Goal: Task Accomplishment & Management: Manage account settings

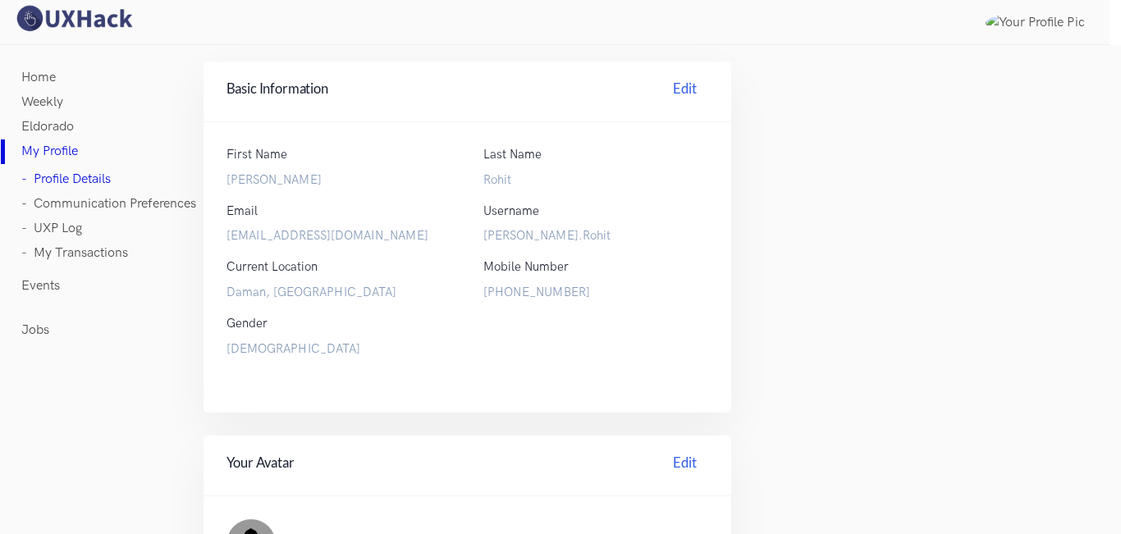
scroll to position [328, 0]
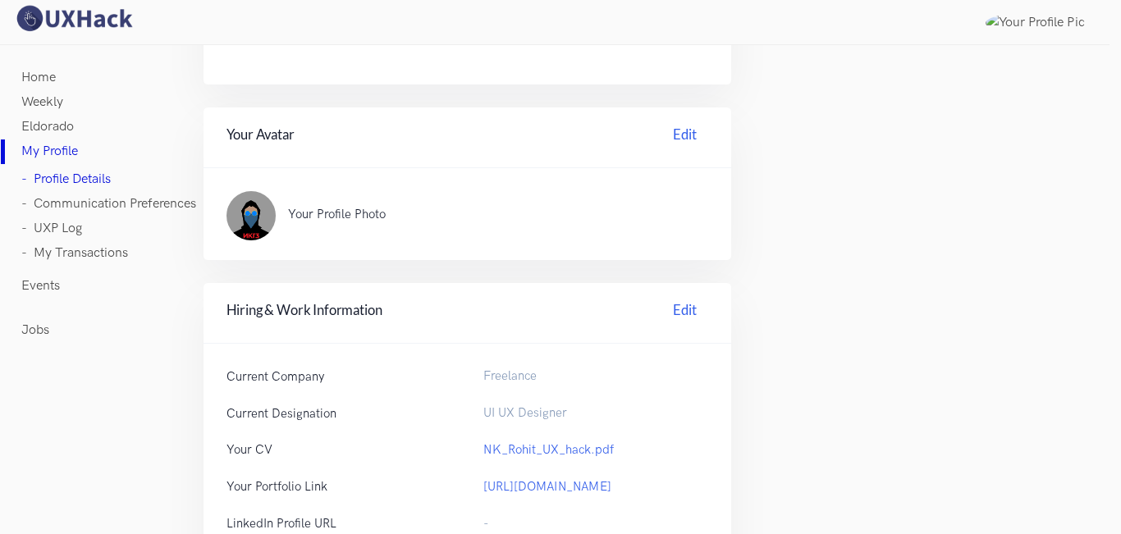
click at [80, 29] on img at bounding box center [73, 18] width 123 height 29
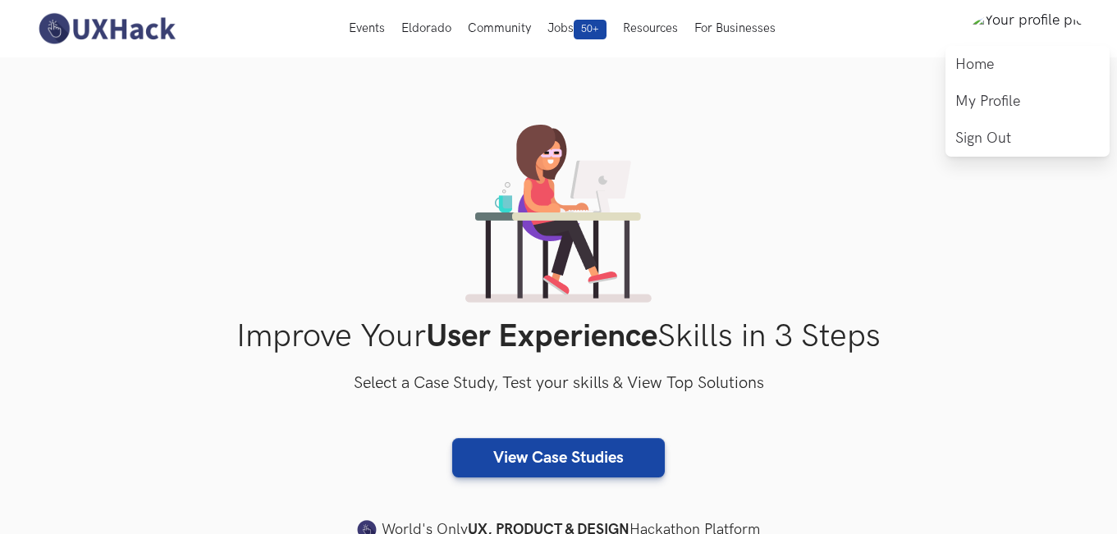
click at [1030, 25] on img at bounding box center [1027, 28] width 112 height 34
click at [1001, 57] on link "Home" at bounding box center [1027, 64] width 164 height 37
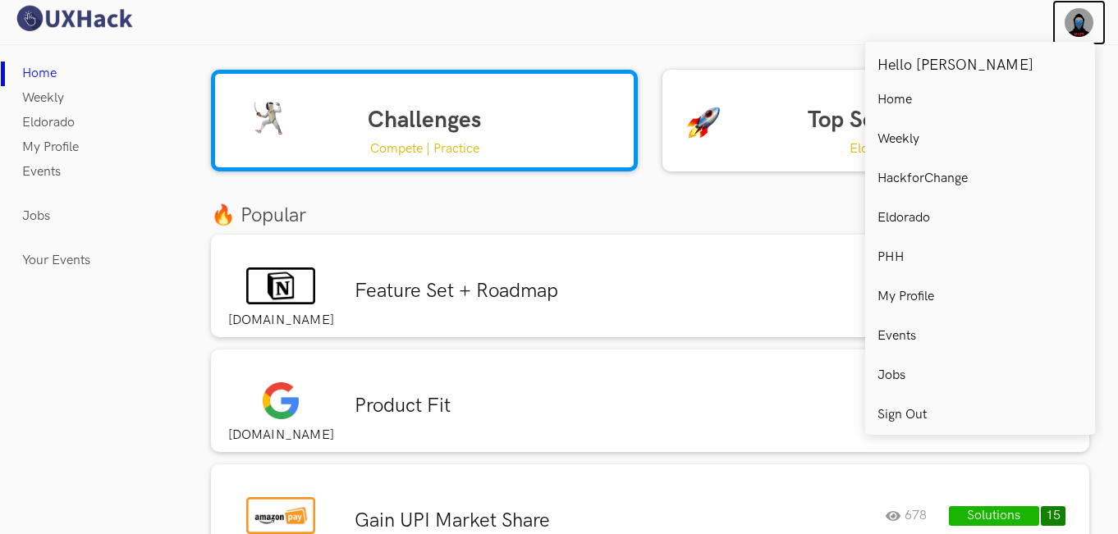
click at [1082, 10] on img at bounding box center [1078, 22] width 29 height 29
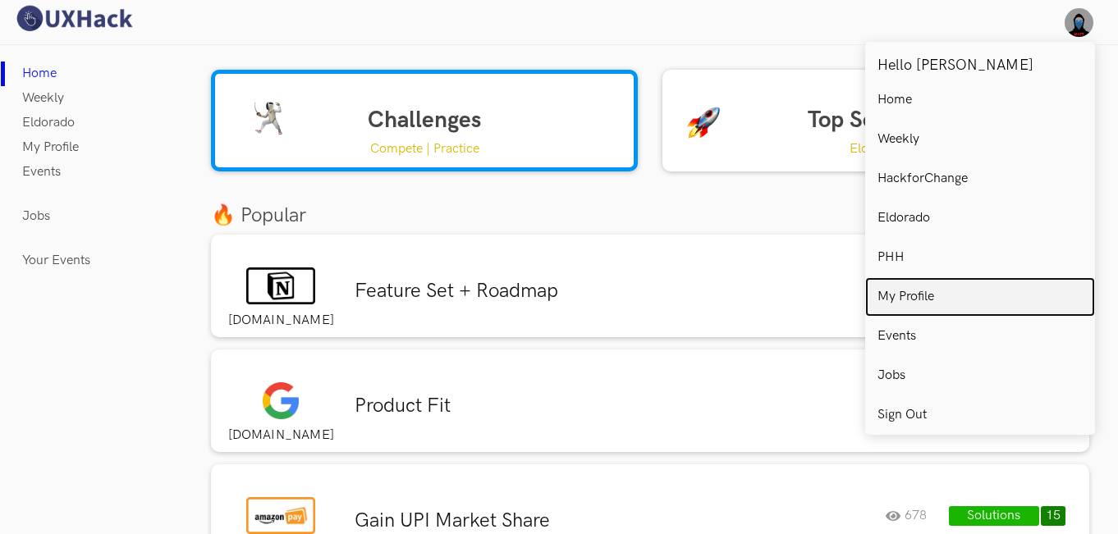
click at [950, 290] on link "My Profile" at bounding box center [980, 296] width 230 height 39
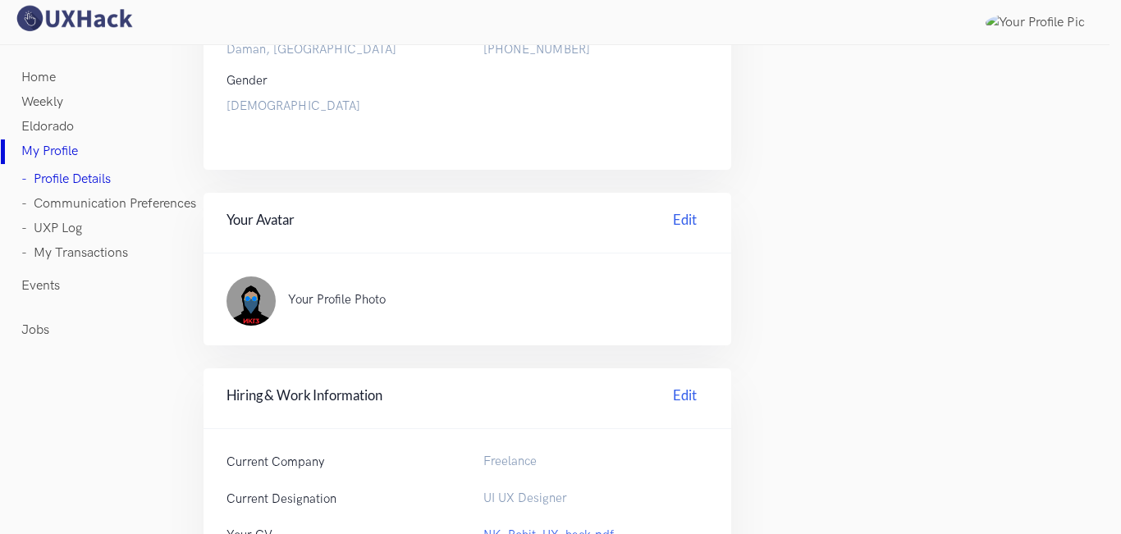
scroll to position [246, 0]
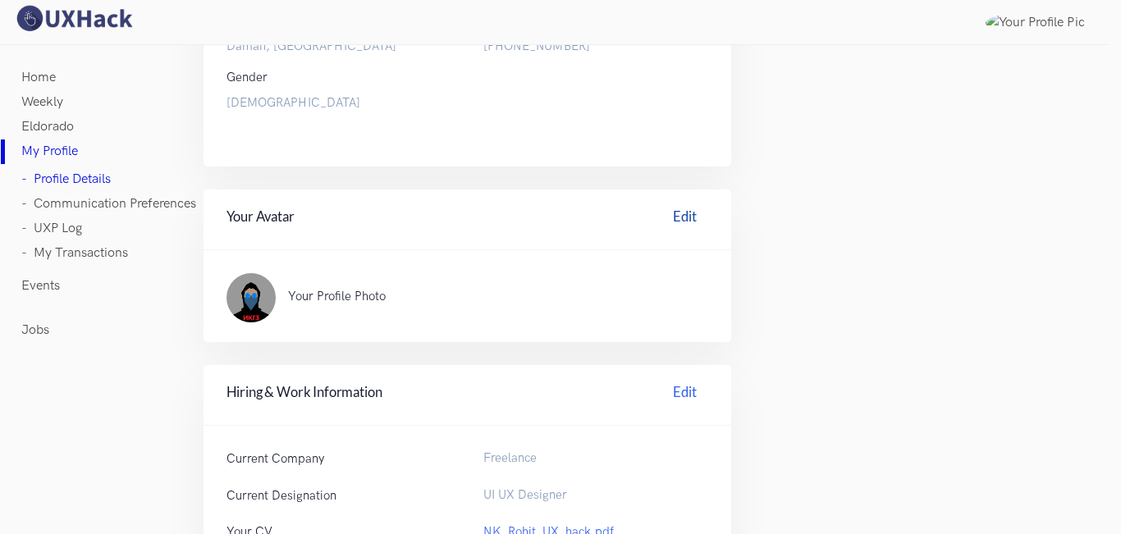
click at [678, 222] on link "Edit" at bounding box center [684, 219] width 46 height 25
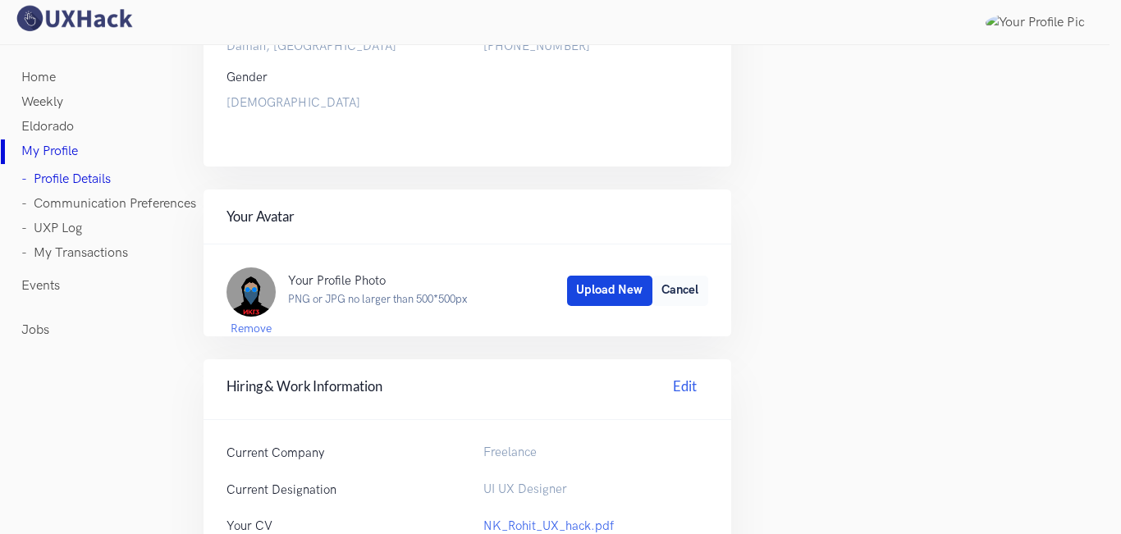
click at [611, 284] on button "Upload New" at bounding box center [609, 291] width 85 height 30
click at [615, 288] on span "Save Changes" at bounding box center [611, 290] width 75 height 14
